Goal: Task Accomplishment & Management: Manage account settings

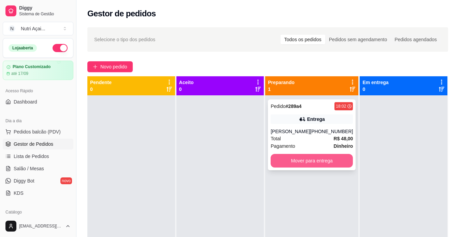
click at [331, 159] on button "Mover para entrega" at bounding box center [312, 161] width 82 height 14
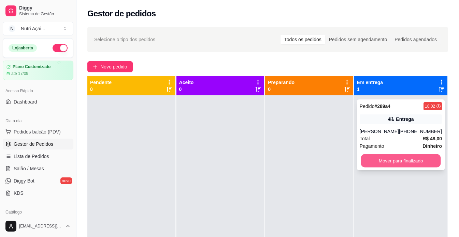
click at [421, 163] on button "Mover para finalizado" at bounding box center [401, 161] width 80 height 13
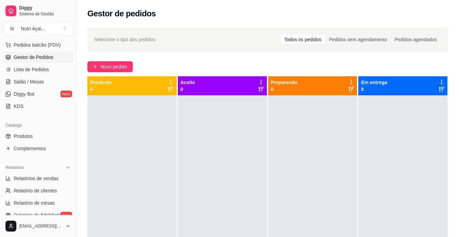
scroll to position [102, 0]
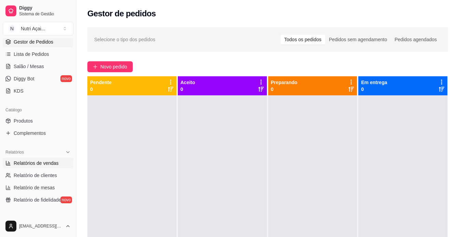
click at [54, 163] on span "Relatórios de vendas" at bounding box center [36, 163] width 45 height 7
select select "ALL"
select select "0"
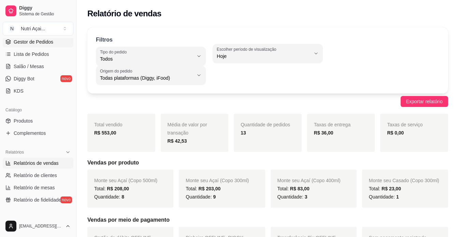
click at [54, 45] on link "Gestor de Pedidos" at bounding box center [38, 42] width 71 height 11
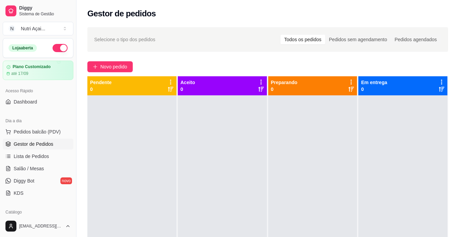
click at [53, 48] on button "button" at bounding box center [60, 48] width 15 height 8
click at [60, 48] on button "button" at bounding box center [60, 48] width 15 height 8
click at [119, 69] on span "Novo pedido" at bounding box center [113, 67] width 27 height 8
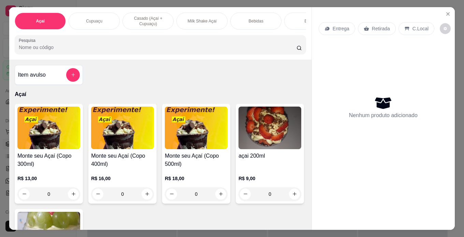
click at [209, 137] on img at bounding box center [196, 128] width 63 height 43
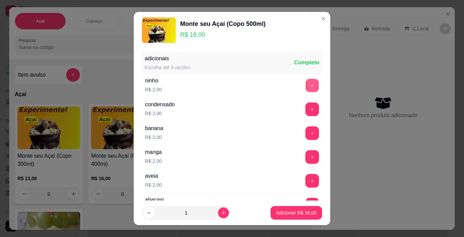
click at [306, 83] on button "+" at bounding box center [312, 85] width 13 height 13
click at [281, 214] on p "Adicionar R$ 20,00" at bounding box center [297, 213] width 40 height 6
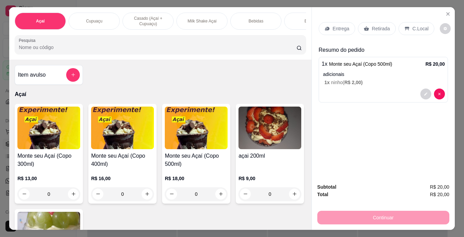
drag, startPoint x: 415, startPoint y: 26, endPoint x: 369, endPoint y: 140, distance: 123.2
click at [415, 26] on p "C.Local" at bounding box center [421, 28] width 16 height 7
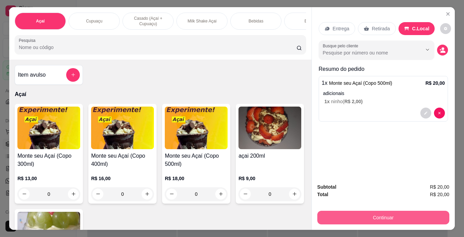
click at [414, 211] on button "Continuar" at bounding box center [383, 218] width 132 height 14
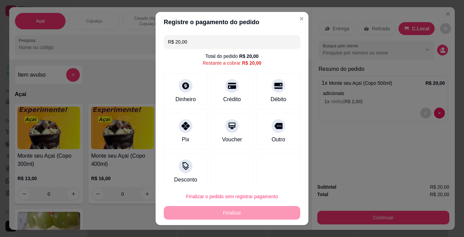
click at [275, 212] on div "Finalizar o pedido sem registrar pagamento Finalizar" at bounding box center [232, 205] width 136 height 30
click at [183, 94] on div "Dinheiro" at bounding box center [186, 90] width 48 height 40
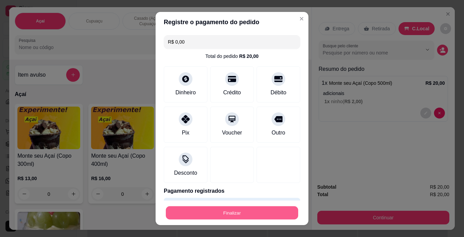
click at [283, 213] on button "Finalizar" at bounding box center [232, 213] width 132 height 13
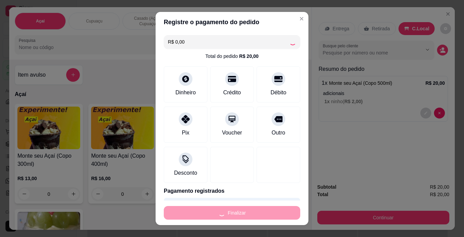
type input "-R$ 20,00"
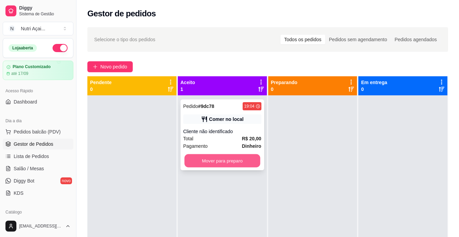
click at [243, 159] on button "Mover para preparo" at bounding box center [222, 161] width 76 height 13
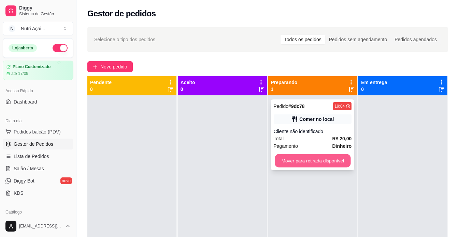
click at [311, 160] on button "Mover para retirada disponível" at bounding box center [313, 161] width 76 height 13
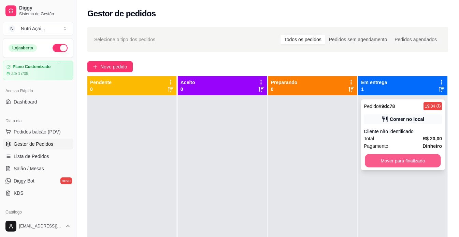
click at [389, 162] on button "Mover para finalizado" at bounding box center [403, 161] width 76 height 13
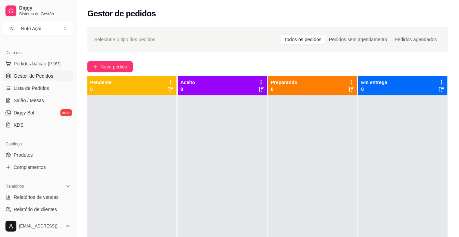
scroll to position [102, 0]
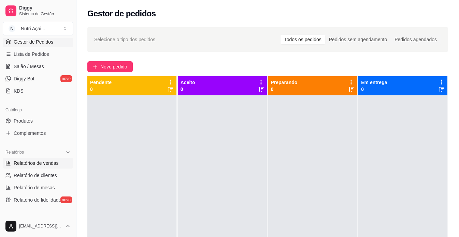
click at [57, 161] on span "Relatórios de vendas" at bounding box center [36, 163] width 45 height 7
select select "ALL"
select select "0"
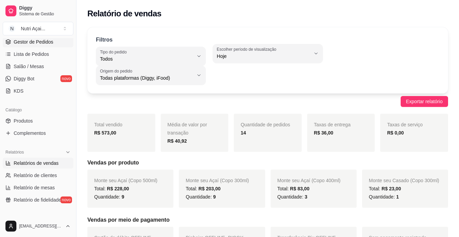
click at [52, 44] on link "Gestor de Pedidos" at bounding box center [38, 42] width 71 height 11
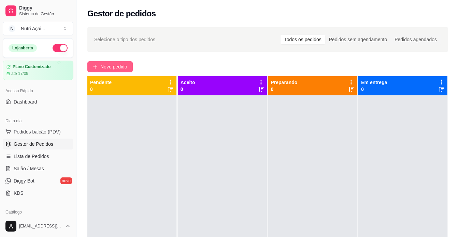
click at [113, 67] on span "Novo pedido" at bounding box center [113, 67] width 27 height 8
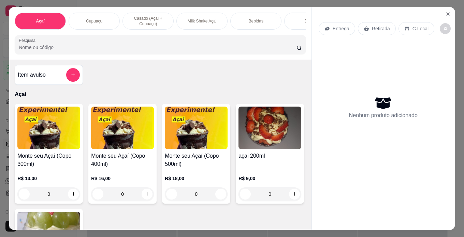
click at [66, 136] on img at bounding box center [48, 128] width 63 height 43
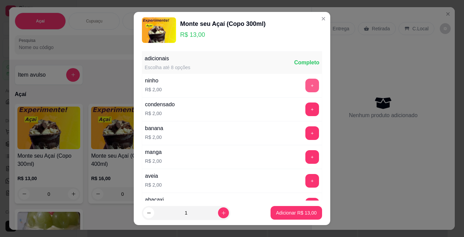
click at [305, 87] on button "+" at bounding box center [312, 86] width 14 height 14
click at [305, 131] on button "+" at bounding box center [312, 134] width 14 height 14
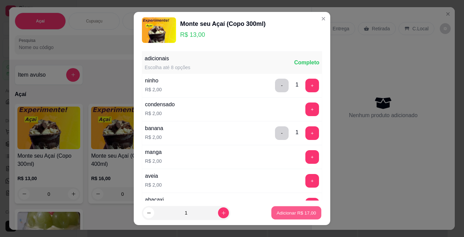
click at [298, 214] on p "Adicionar R$ 17,00" at bounding box center [297, 213] width 40 height 6
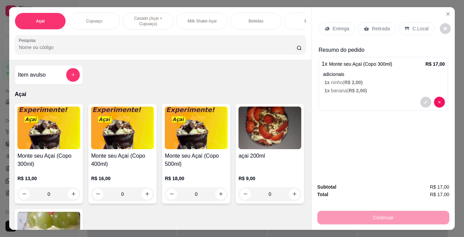
click at [61, 139] on img at bounding box center [48, 128] width 63 height 43
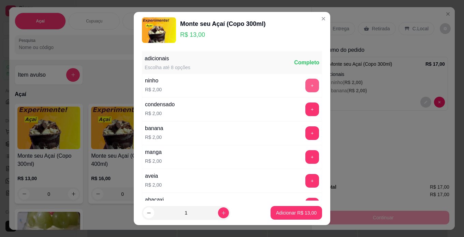
click at [305, 87] on button "+" at bounding box center [312, 86] width 14 height 14
click at [306, 133] on button "+" at bounding box center [312, 133] width 13 height 13
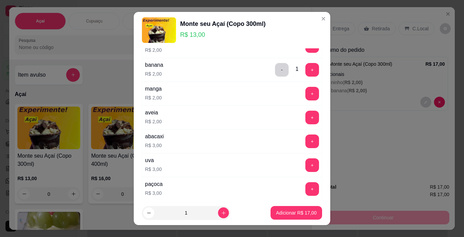
scroll to position [77, 0]
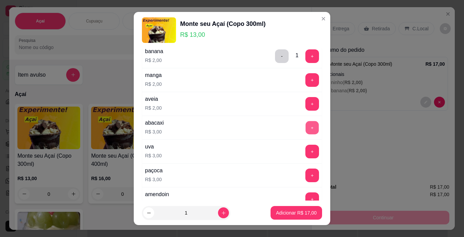
click at [306, 130] on button "+" at bounding box center [312, 127] width 13 height 13
click at [290, 214] on p "Adicionar R$ 20,00" at bounding box center [297, 213] width 40 height 6
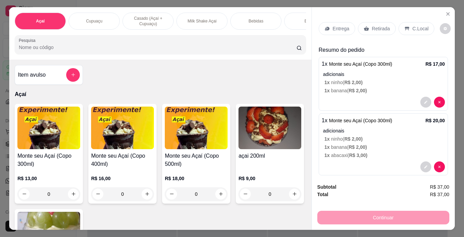
click at [135, 145] on img at bounding box center [122, 128] width 63 height 43
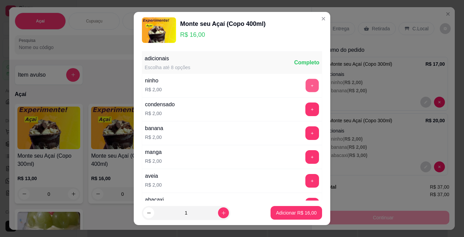
click at [306, 90] on button "+" at bounding box center [312, 85] width 13 height 13
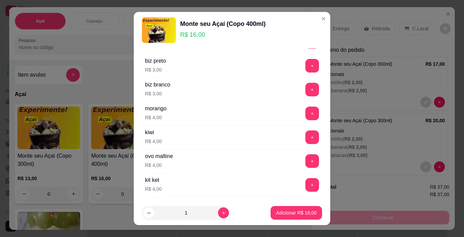
scroll to position [307, 0]
click at [306, 139] on button "+" at bounding box center [312, 136] width 13 height 13
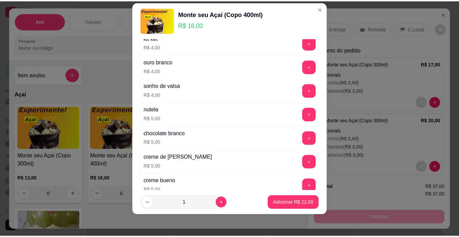
scroll to position [444, 0]
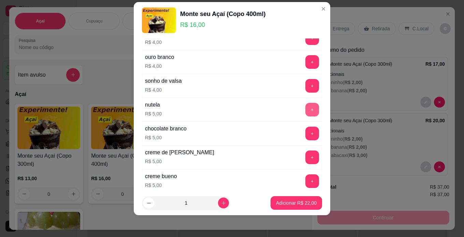
click at [305, 109] on button "+" at bounding box center [312, 110] width 14 height 14
click at [291, 196] on footer "1 Adicionar R$ 27,00" at bounding box center [232, 203] width 197 height 25
click at [288, 205] on p "Adicionar R$ 27,00" at bounding box center [296, 203] width 41 height 7
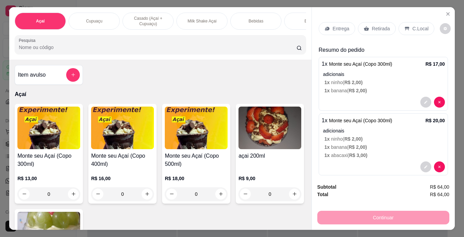
click at [418, 25] on p "C.Local" at bounding box center [421, 28] width 16 height 7
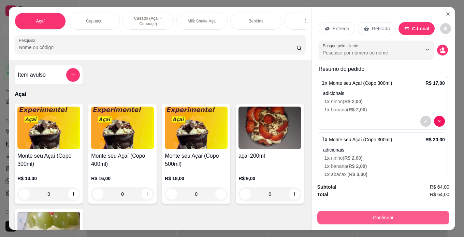
click at [422, 211] on button "Continuar" at bounding box center [383, 218] width 132 height 14
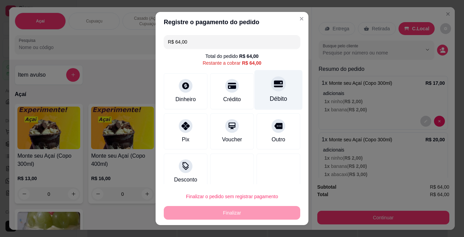
click at [270, 95] on div "Débito" at bounding box center [278, 99] width 17 height 9
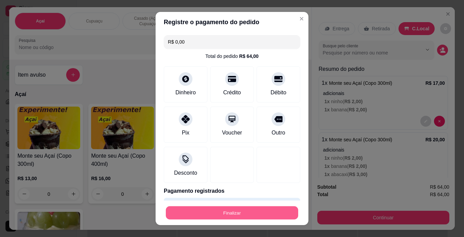
click at [276, 213] on button "Finalizar" at bounding box center [232, 213] width 132 height 13
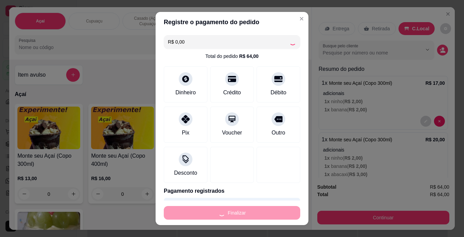
type input "-R$ 64,00"
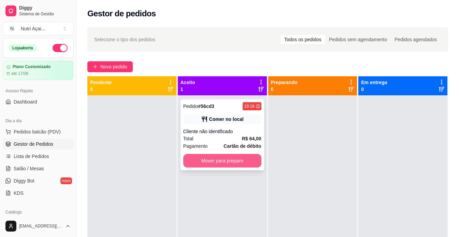
click at [247, 158] on button "Mover para preparo" at bounding box center [222, 161] width 78 height 14
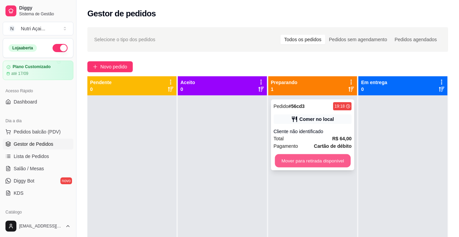
click at [321, 163] on button "Mover para retirada disponível" at bounding box center [313, 161] width 76 height 13
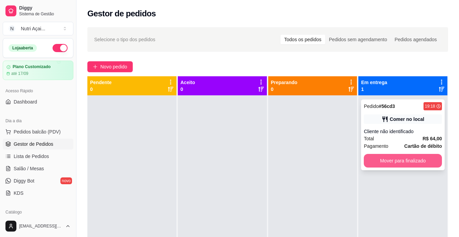
click at [389, 164] on button "Mover para finalizado" at bounding box center [403, 161] width 78 height 14
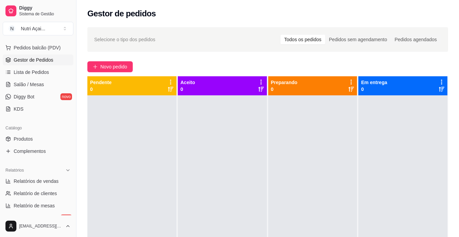
scroll to position [102, 0]
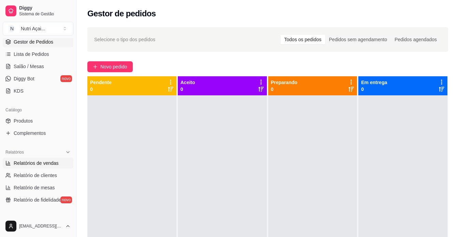
click at [49, 163] on span "Relatórios de vendas" at bounding box center [36, 163] width 45 height 7
select select "ALL"
select select "0"
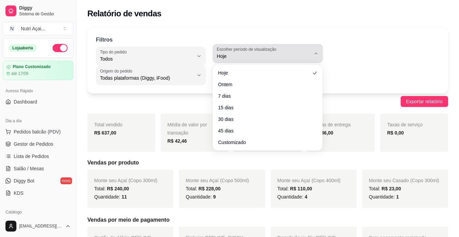
click at [310, 59] on button "Escolher período de visualização Hoje" at bounding box center [268, 53] width 110 height 19
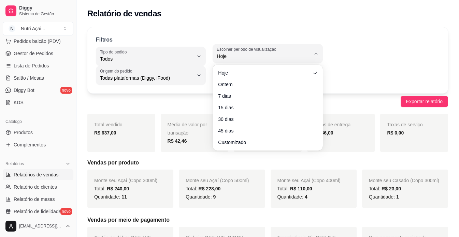
scroll to position [102, 0]
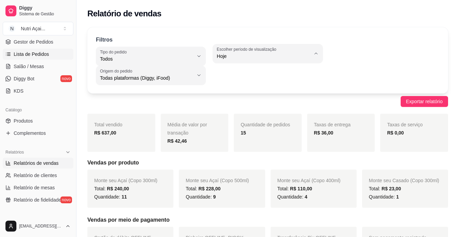
click at [43, 51] on span "Lista de Pedidos" at bounding box center [31, 54] width 35 height 7
